Goal: Use online tool/utility: Utilize a website feature to perform a specific function

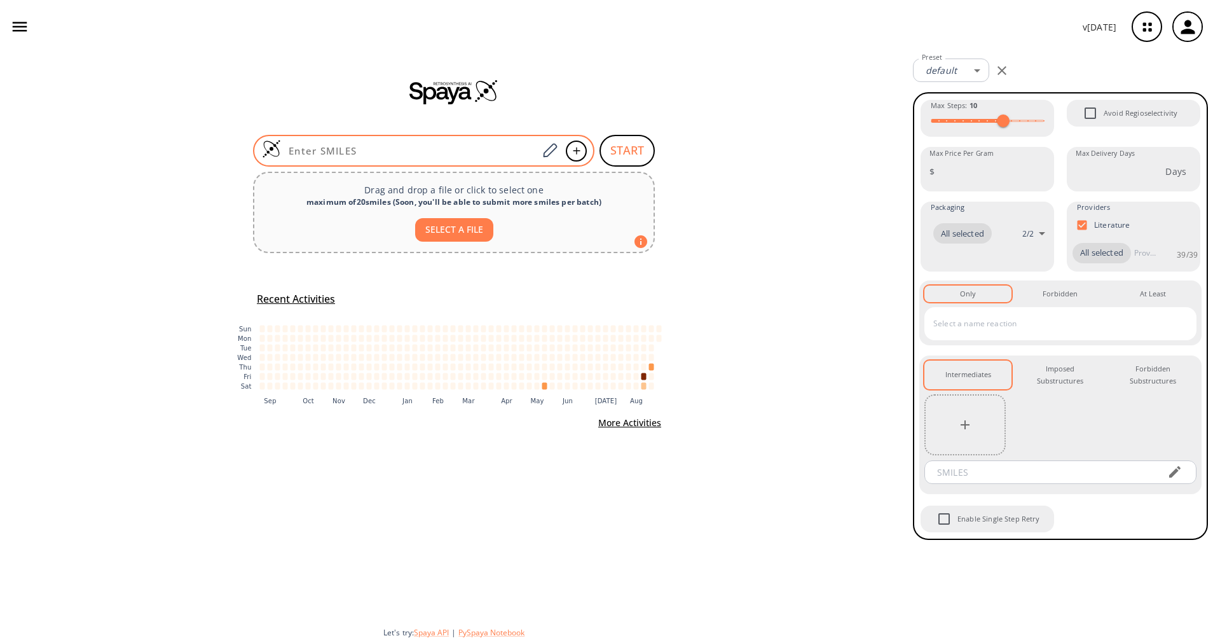
click at [492, 139] on div at bounding box center [423, 151] width 341 height 32
paste input "O=C(O)C1=CC(C=CNC2=O)=C2S1"
type input "O=C(O)C1=CC(C=CNC2=O)=C2S1"
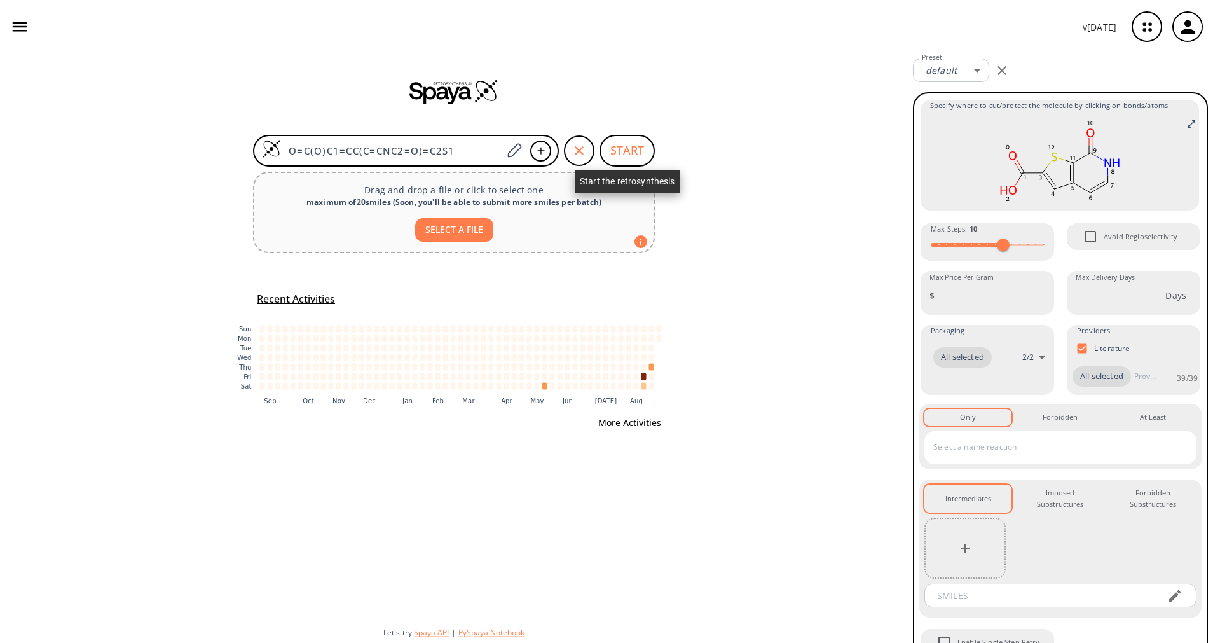
click at [615, 156] on button "START" at bounding box center [627, 151] width 55 height 32
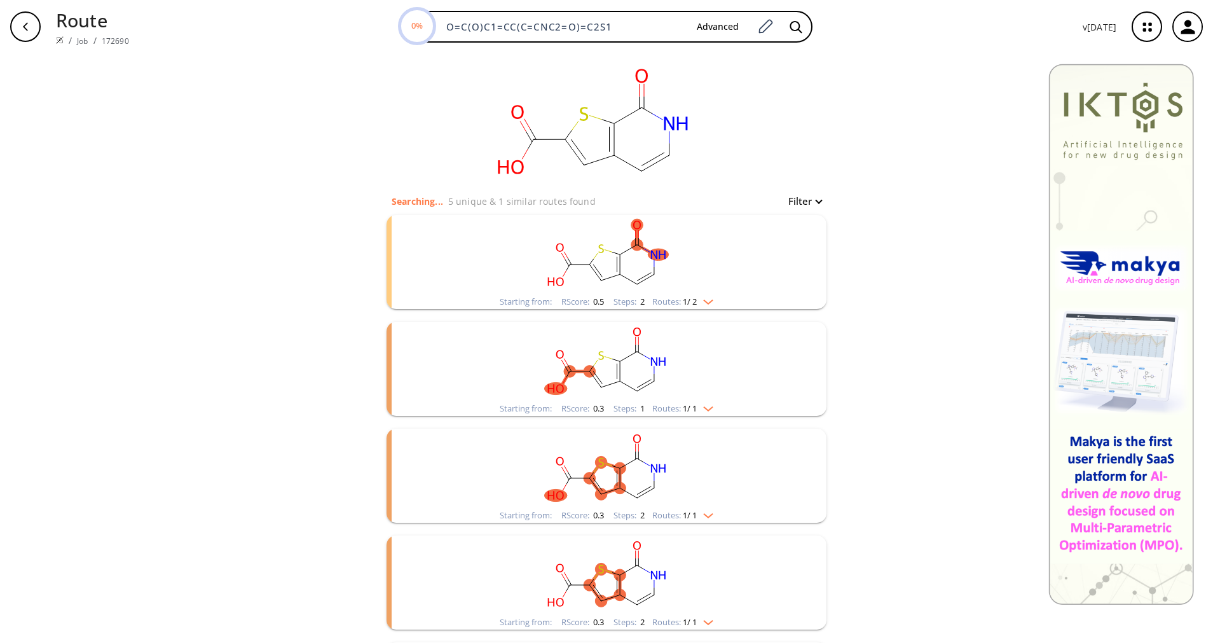
click at [668, 293] on rect "clusters" at bounding box center [606, 254] width 331 height 79
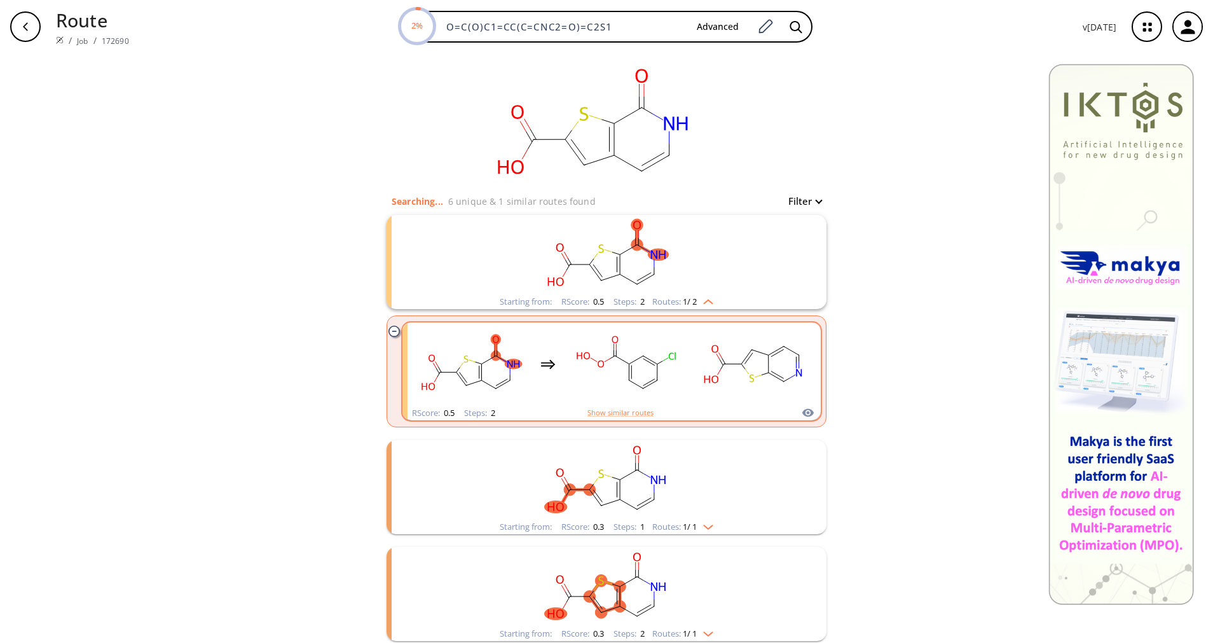
scroll to position [95, 0]
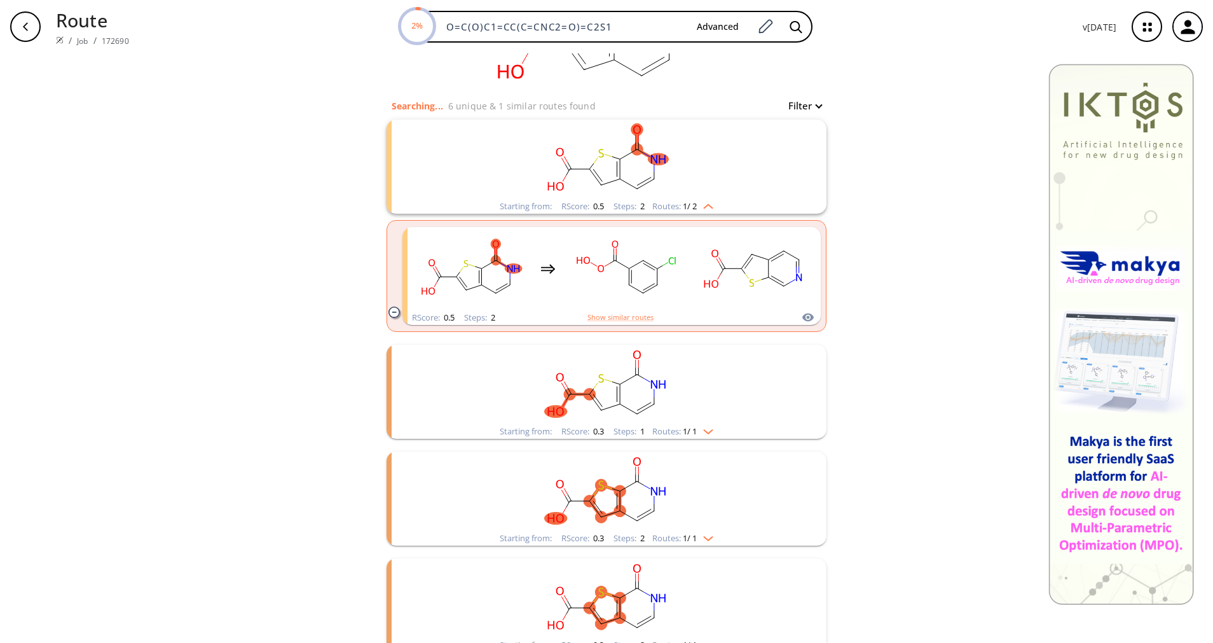
click at [628, 433] on div "Steps : 1" at bounding box center [629, 431] width 31 height 8
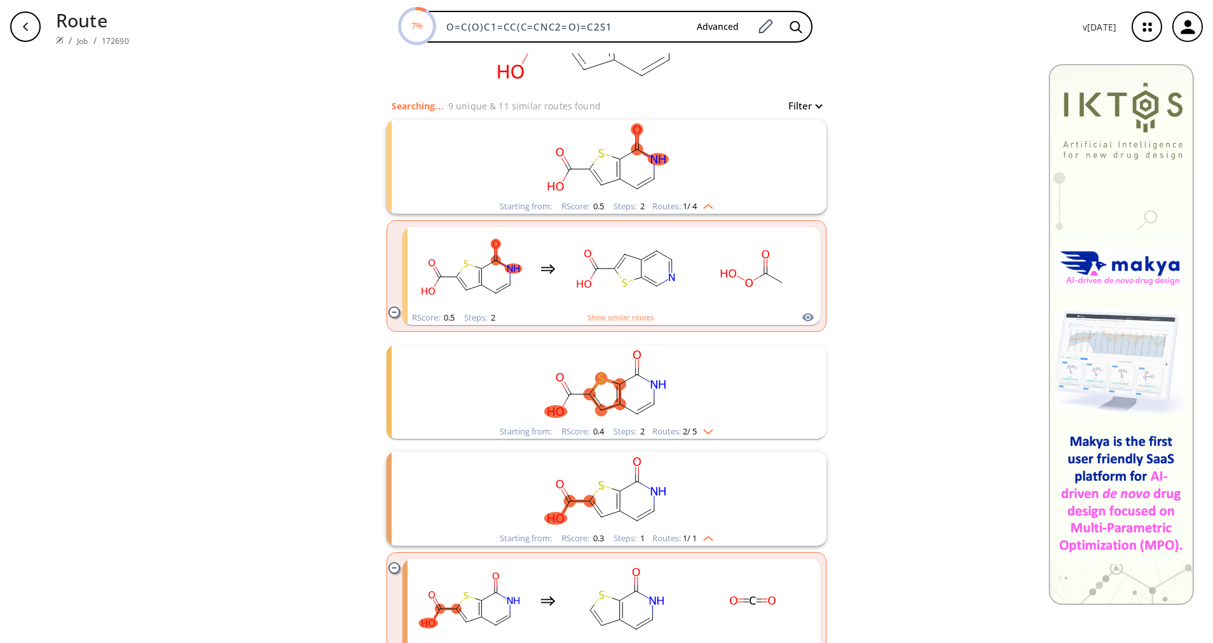
click at [628, 433] on div "Steps : 2" at bounding box center [629, 431] width 31 height 8
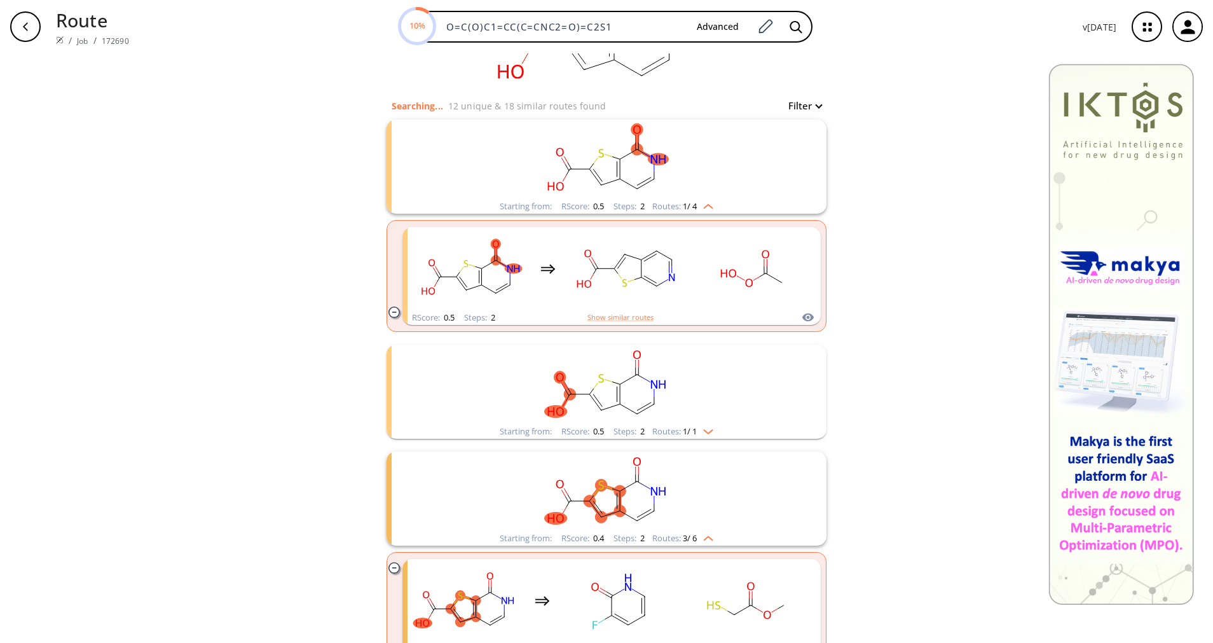
click at [628, 433] on div "Steps : 2" at bounding box center [629, 431] width 31 height 8
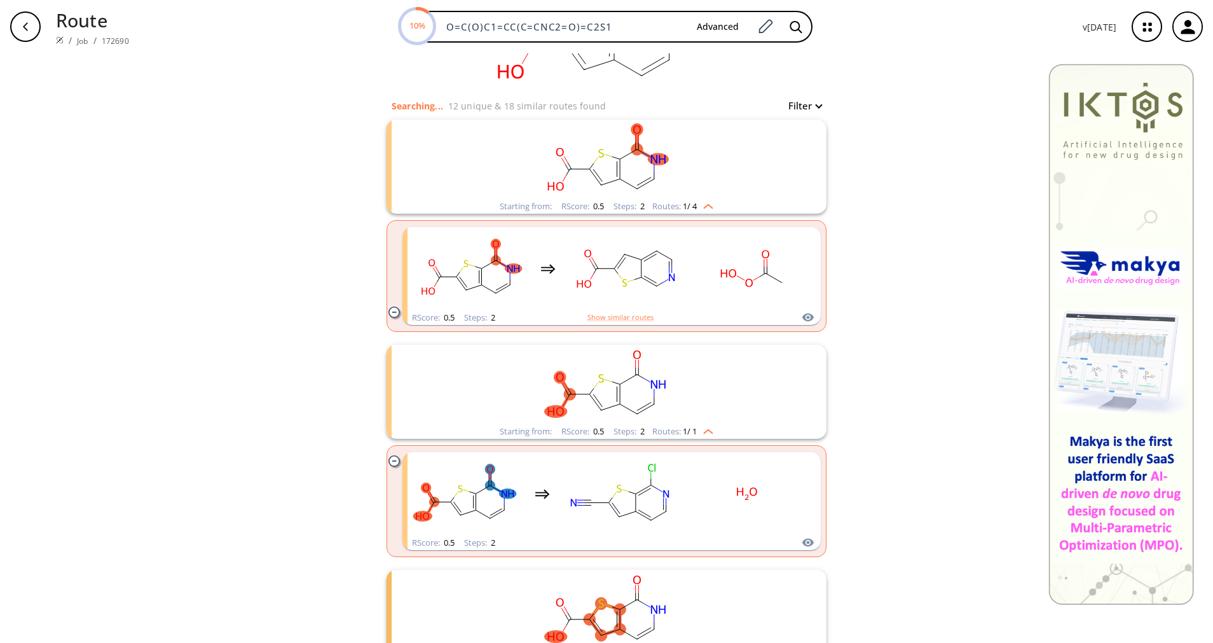
click at [628, 433] on div "Steps : 2" at bounding box center [629, 431] width 31 height 8
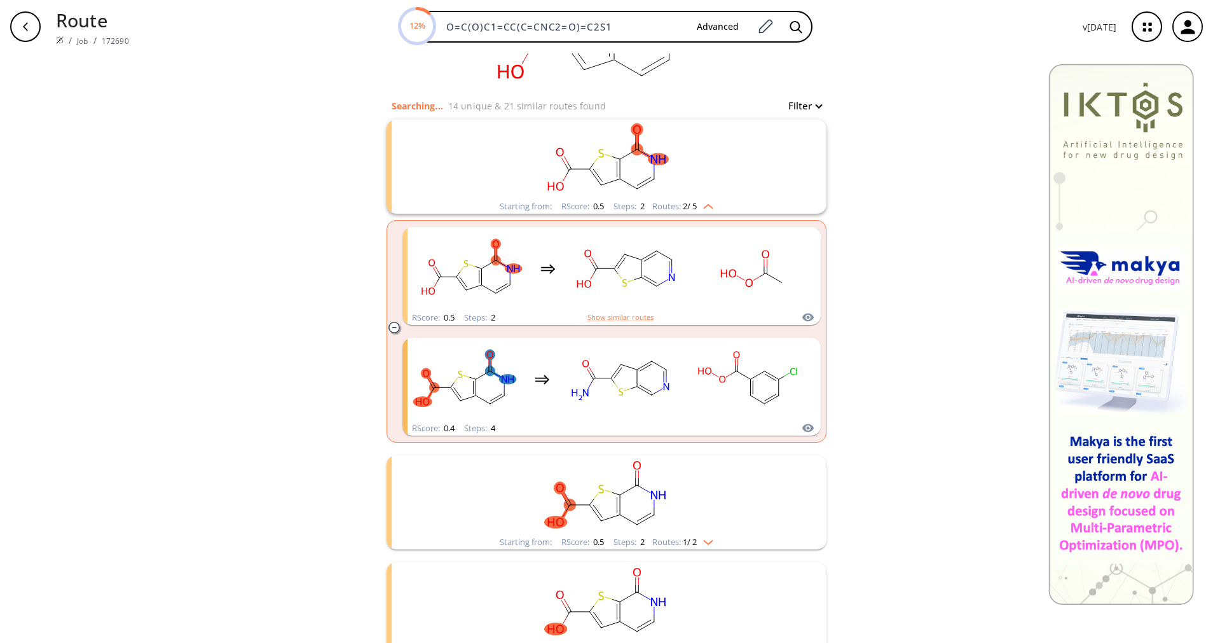
click at [690, 203] on span "2 / 5" at bounding box center [690, 206] width 14 height 8
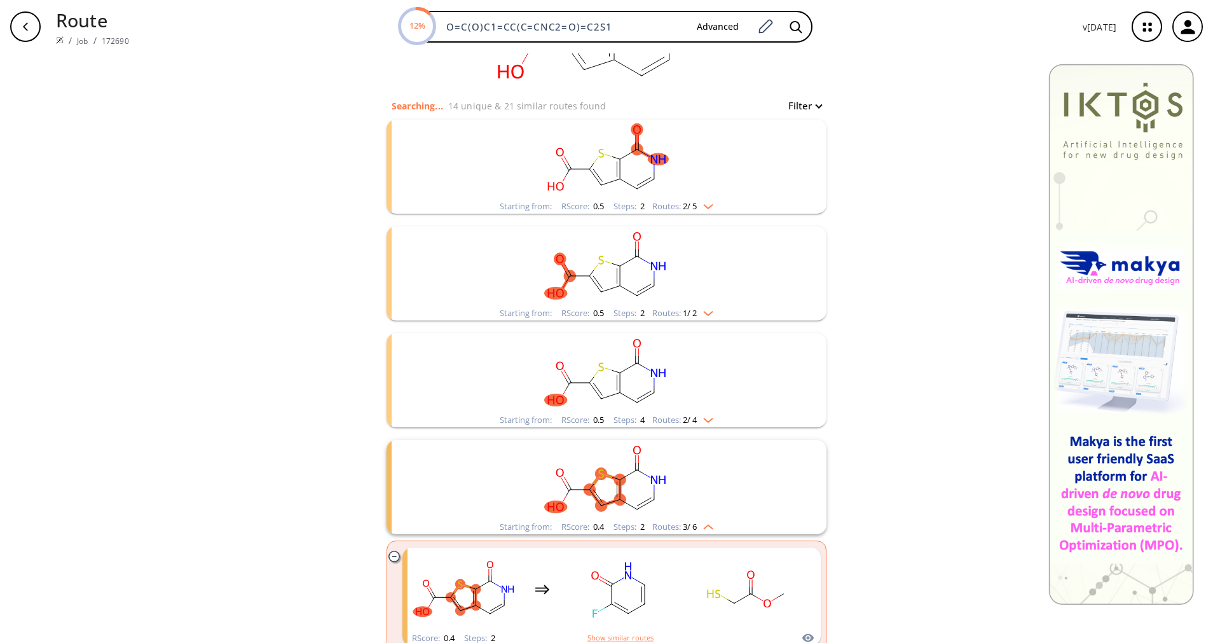
click at [683, 309] on span "1 / 2" at bounding box center [690, 313] width 14 height 8
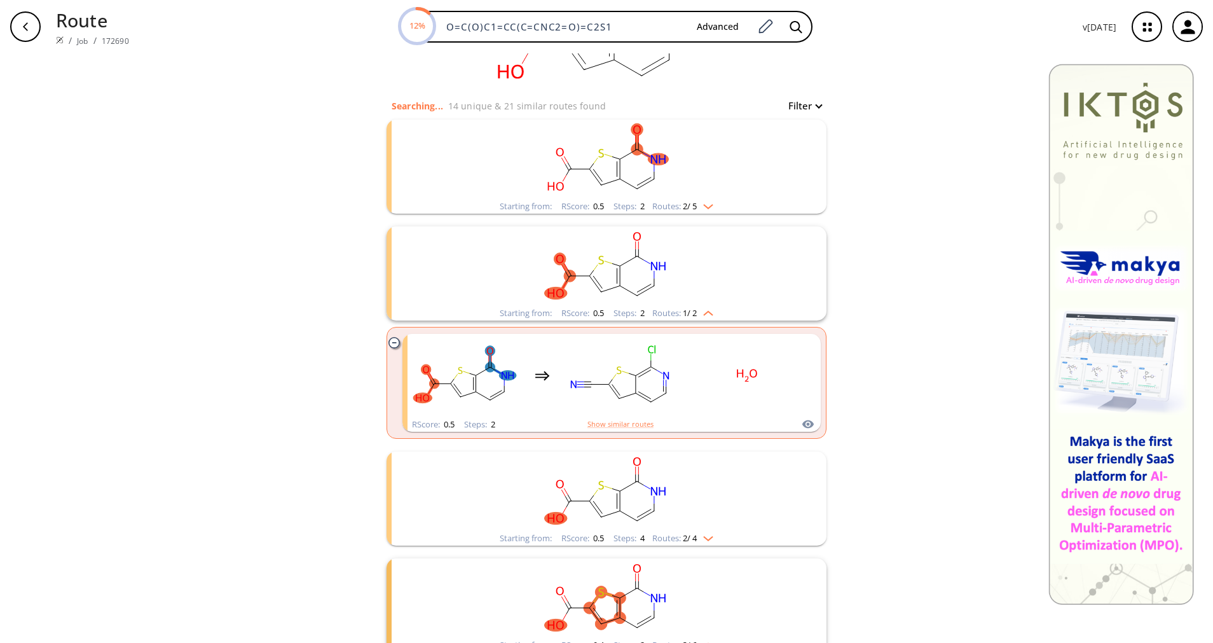
click at [683, 309] on span "1 / 2" at bounding box center [690, 313] width 14 height 8
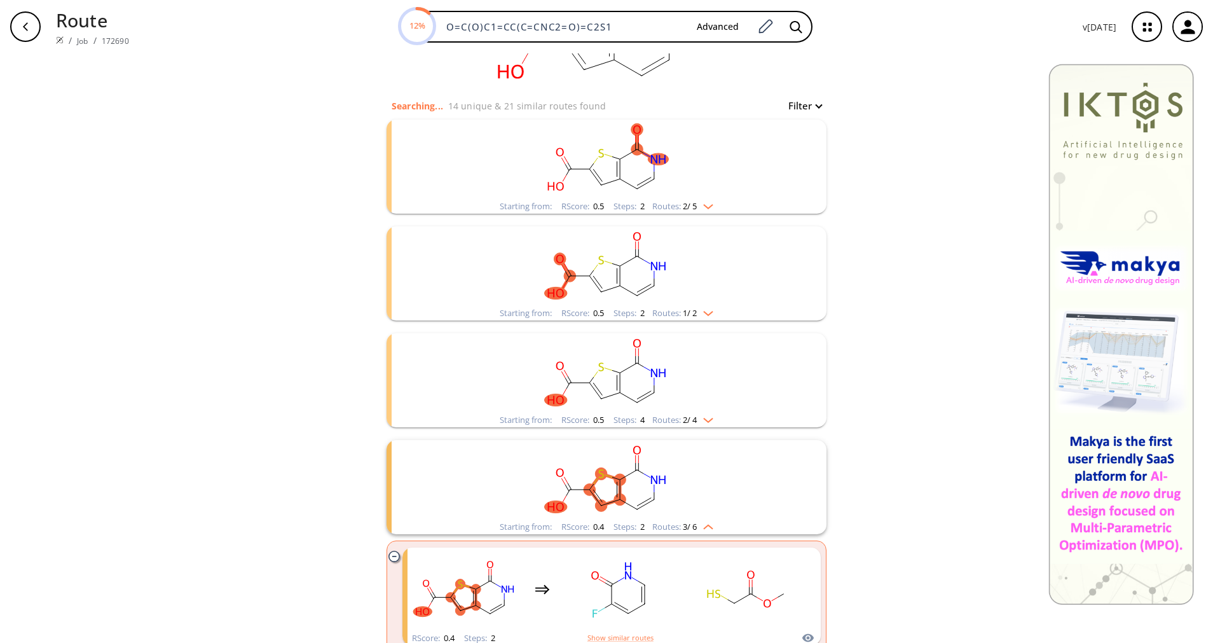
click at [672, 411] on rect "clusters" at bounding box center [606, 372] width 331 height 79
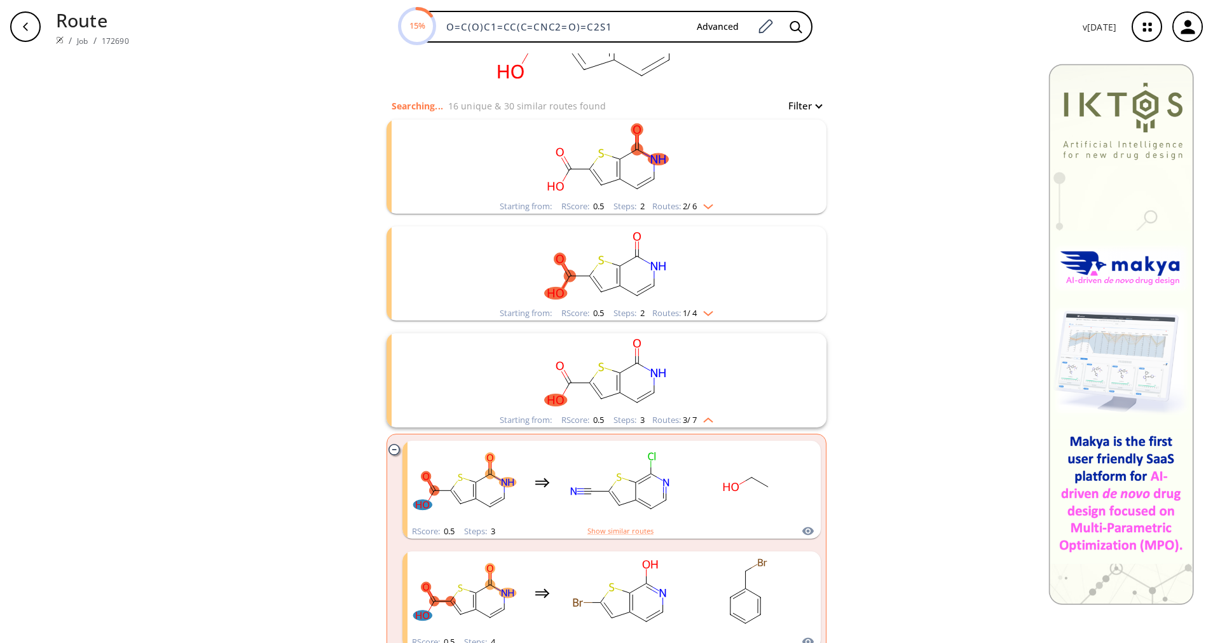
click at [672, 411] on rect "clusters" at bounding box center [606, 372] width 331 height 79
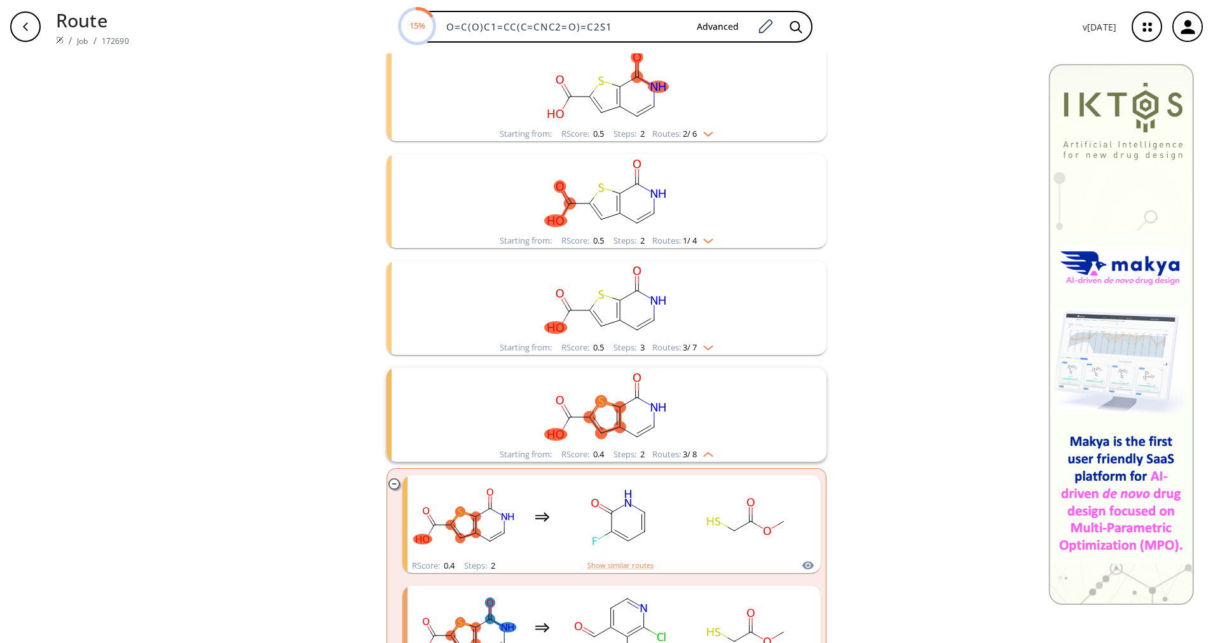
scroll to position [191, 0]
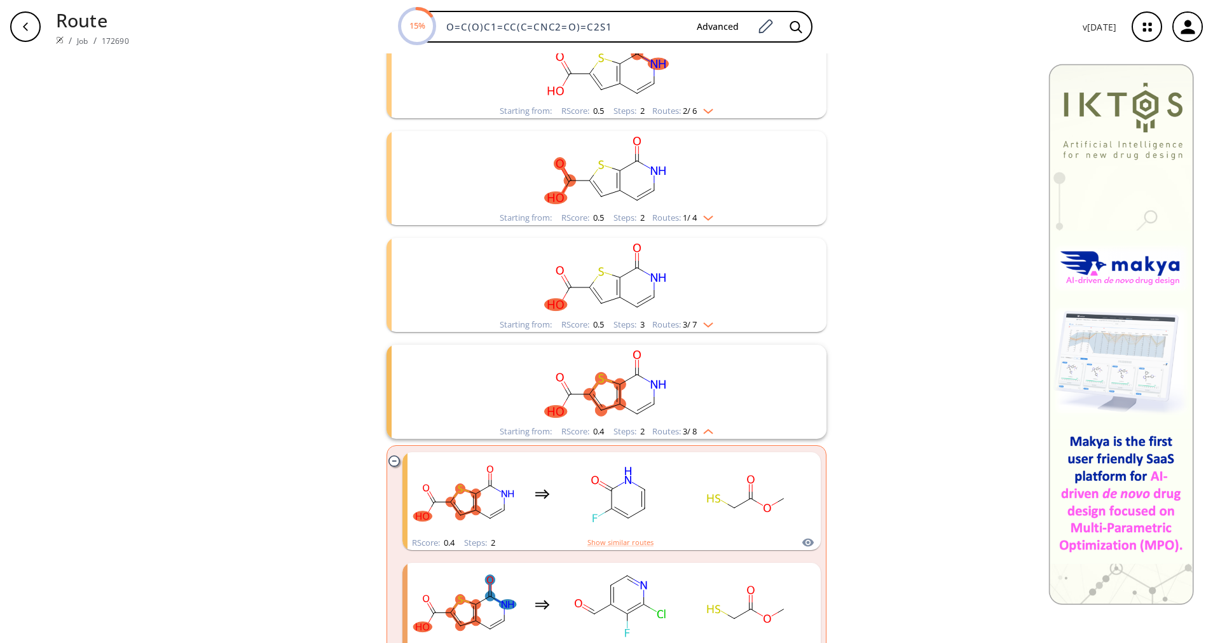
click at [683, 429] on span "3 / 8" at bounding box center [690, 431] width 14 height 8
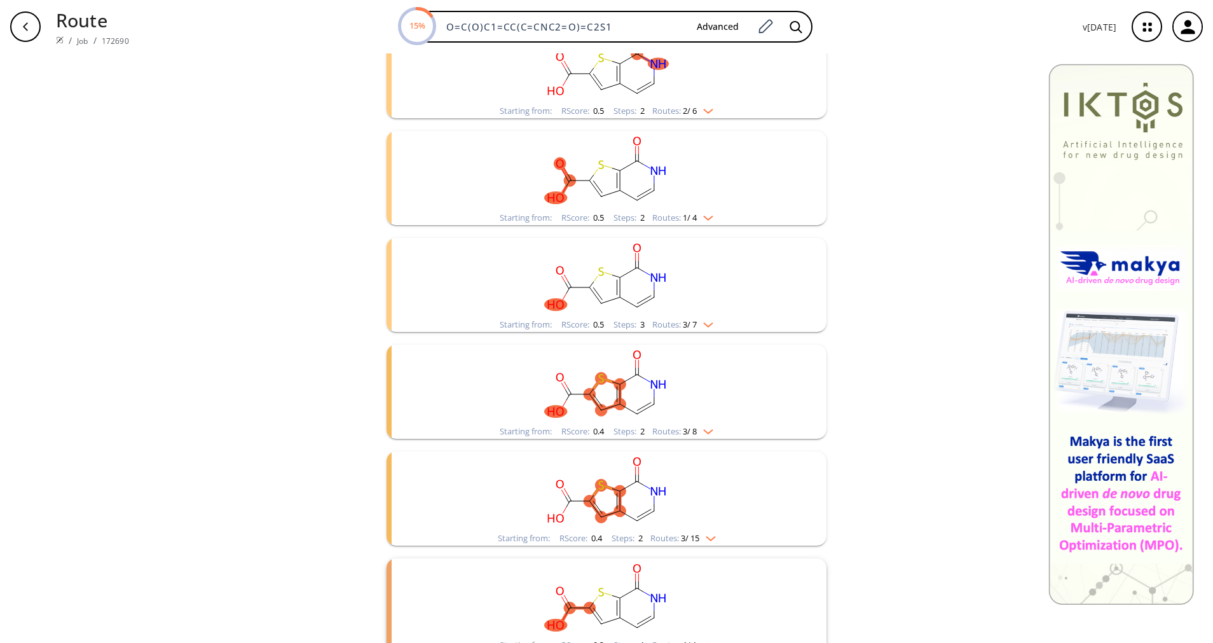
click at [689, 312] on rect "clusters" at bounding box center [606, 277] width 331 height 79
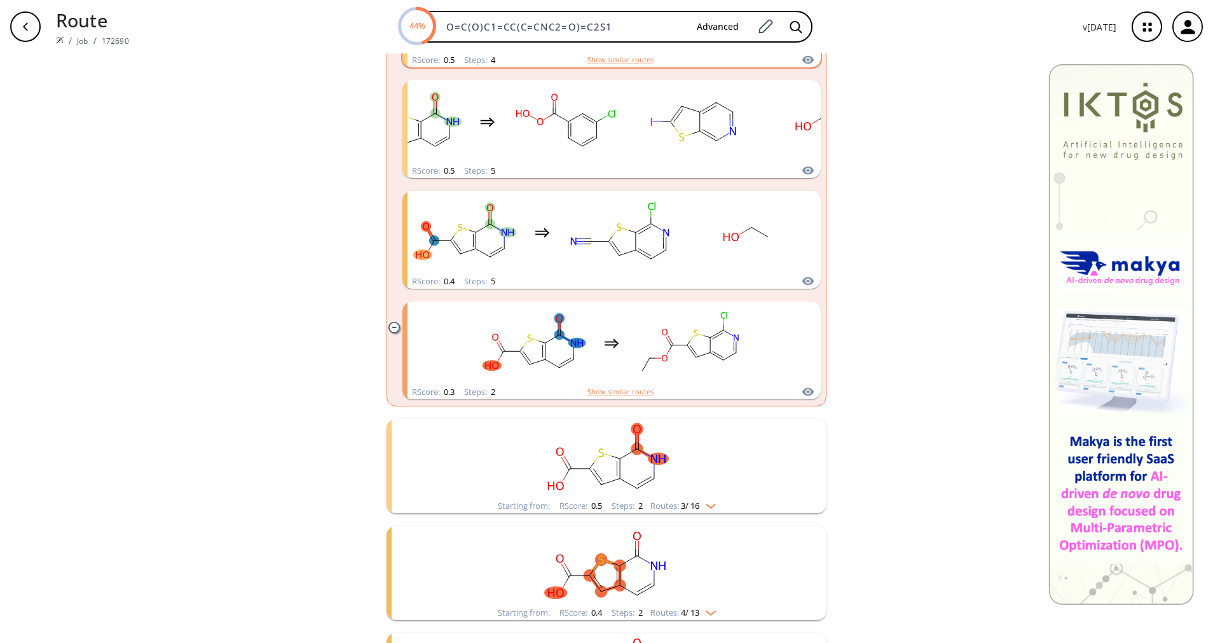
scroll to position [1049, 0]
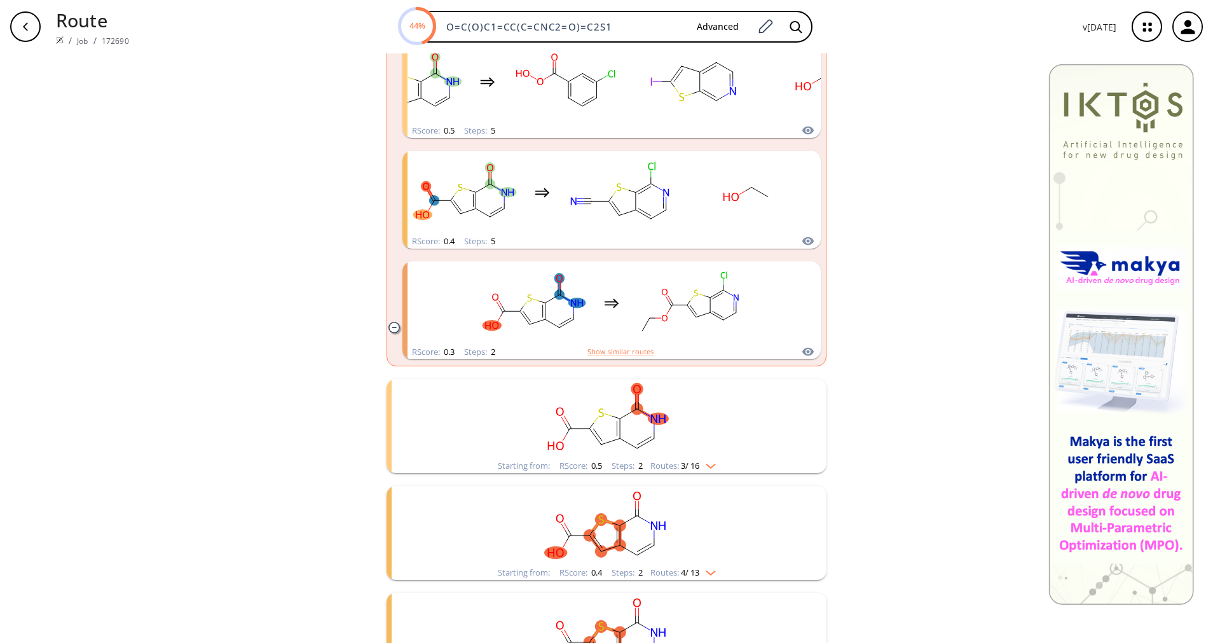
click at [707, 466] on img "clusters" at bounding box center [707, 463] width 17 height 10
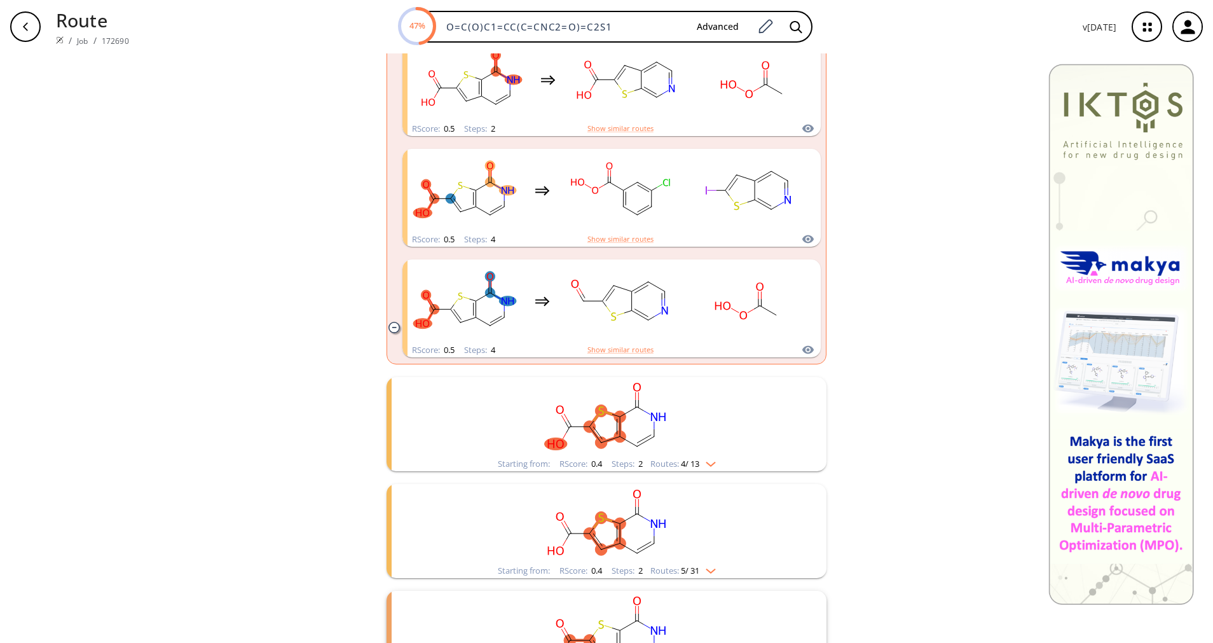
scroll to position [1526, 0]
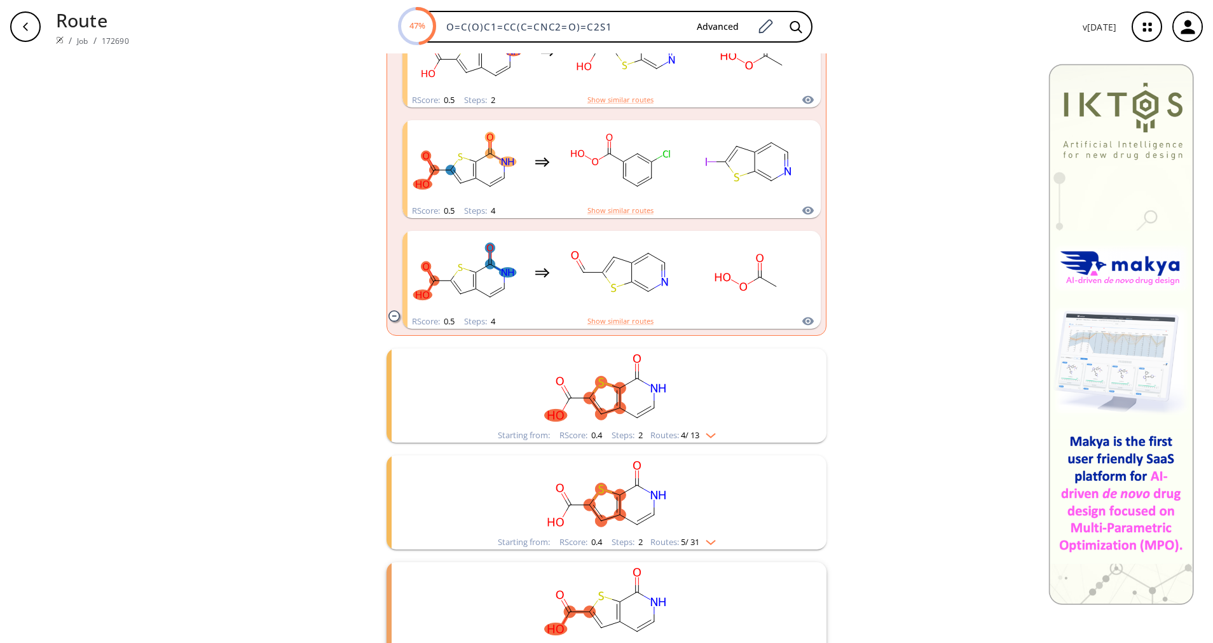
click at [708, 425] on rect "clusters" at bounding box center [606, 387] width 331 height 79
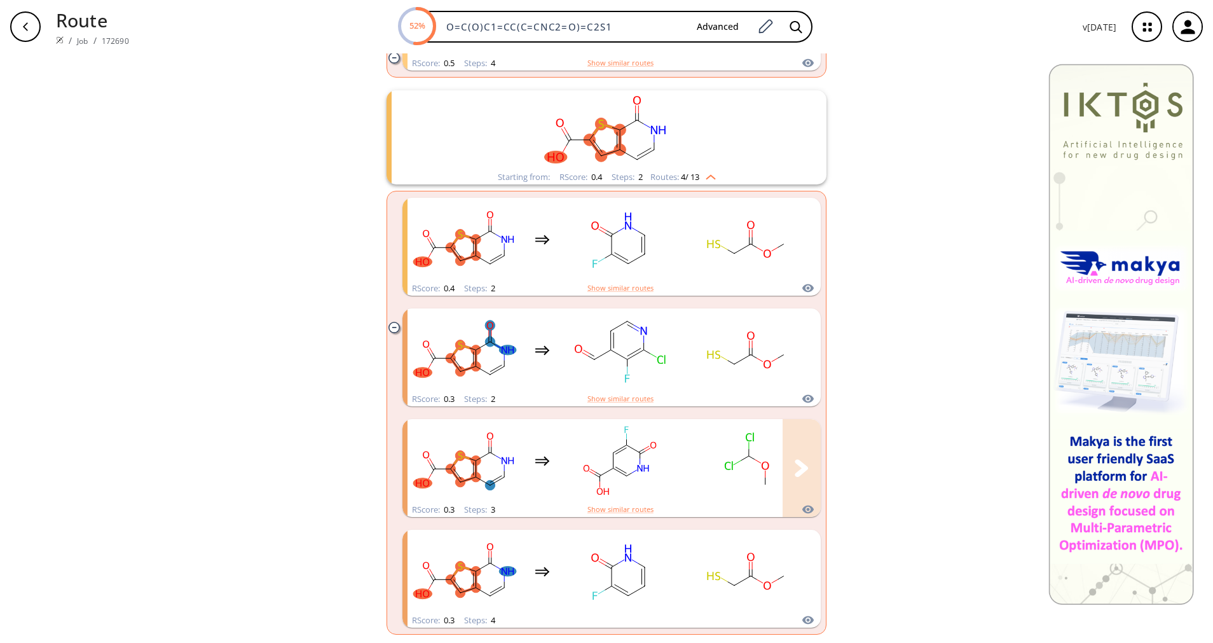
scroll to position [1812, 0]
